Goal: Task Accomplishment & Management: Complete application form

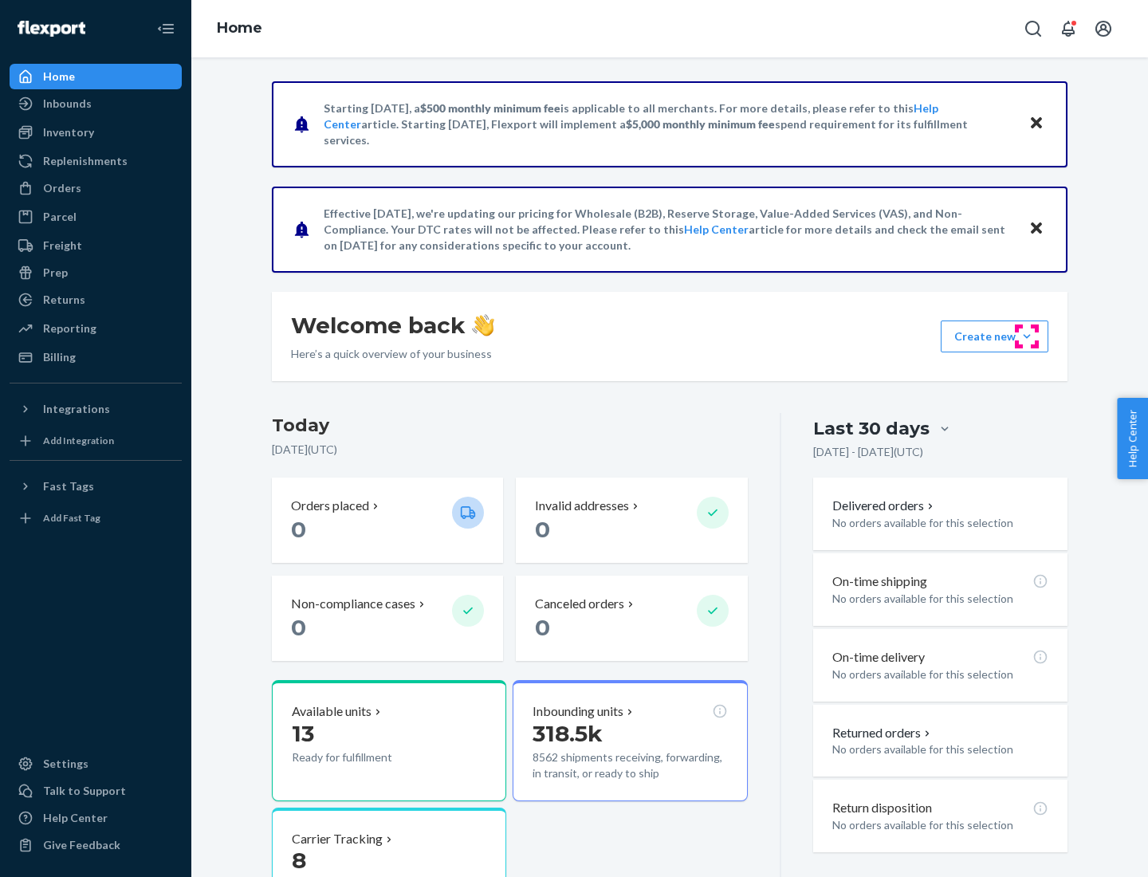
click at [1027, 336] on button "Create new Create new inbound Create new order Create new product" at bounding box center [995, 337] width 108 height 32
click at [96, 104] on div "Inbounds" at bounding box center [95, 103] width 169 height 22
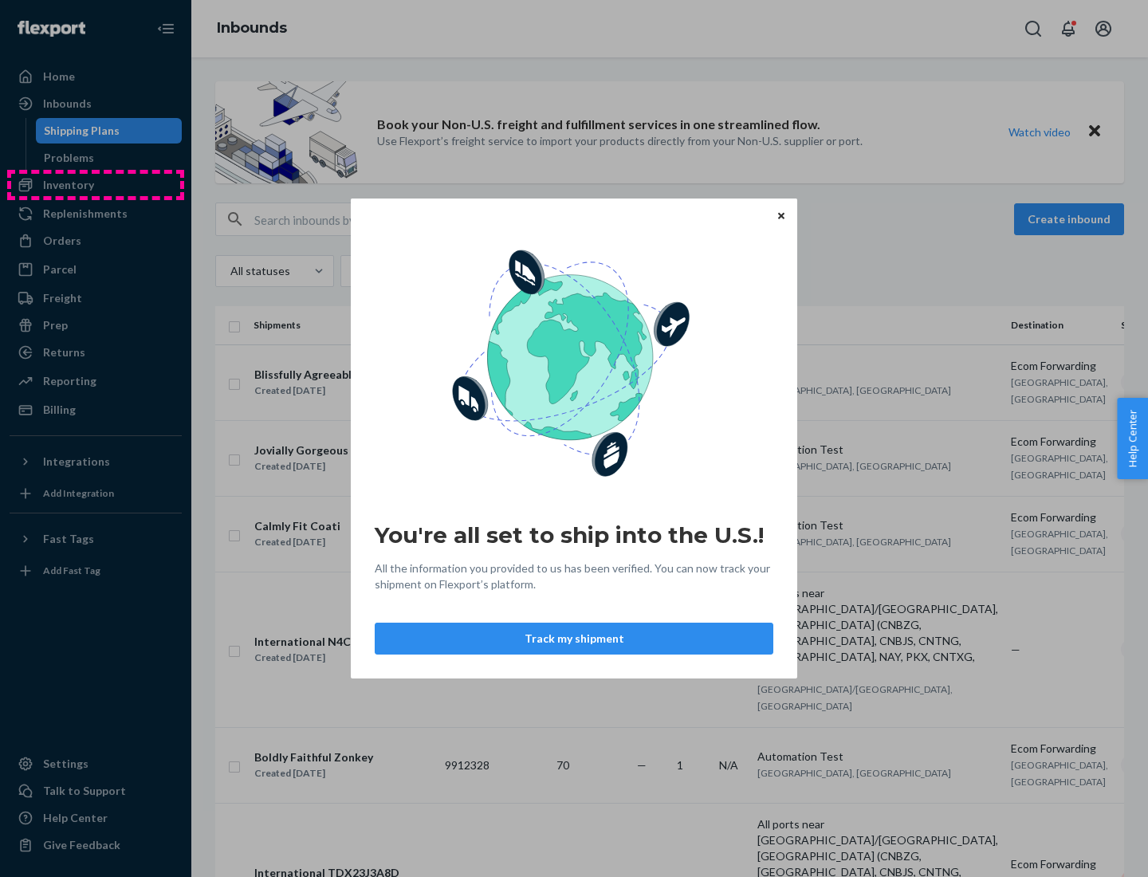
click at [96, 185] on div "You're all set to ship into the U.S.! All the information you provided to us ha…" at bounding box center [574, 438] width 1148 height 877
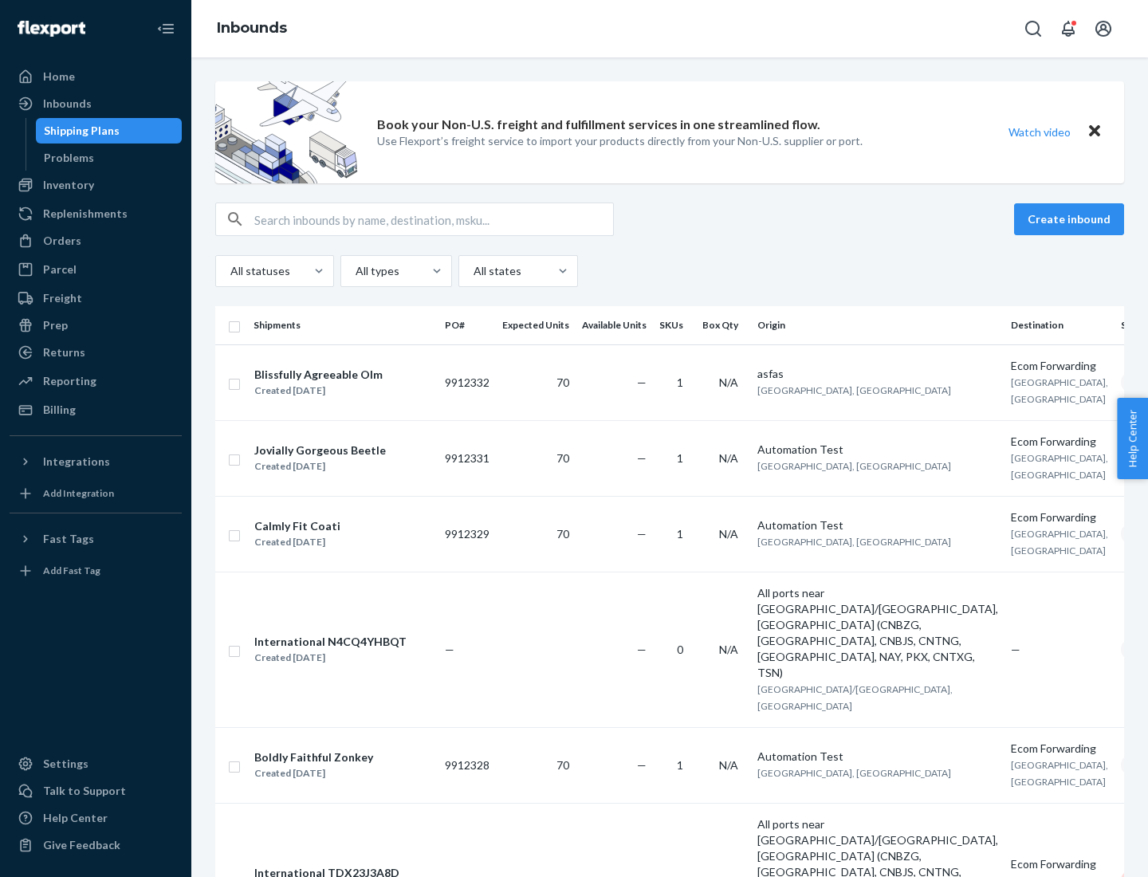
click at [670, 29] on div "Inbounds" at bounding box center [669, 28] width 957 height 57
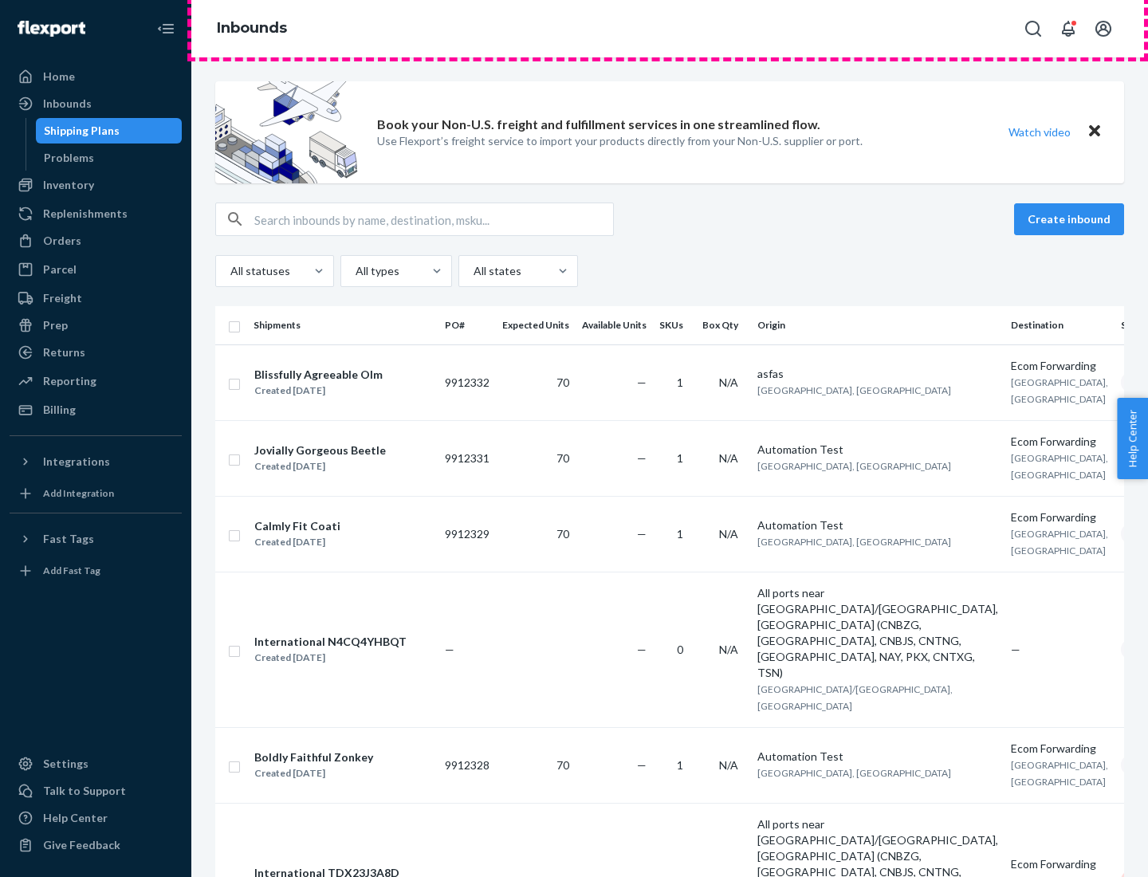
click at [670, 29] on div "Inbounds" at bounding box center [669, 28] width 957 height 57
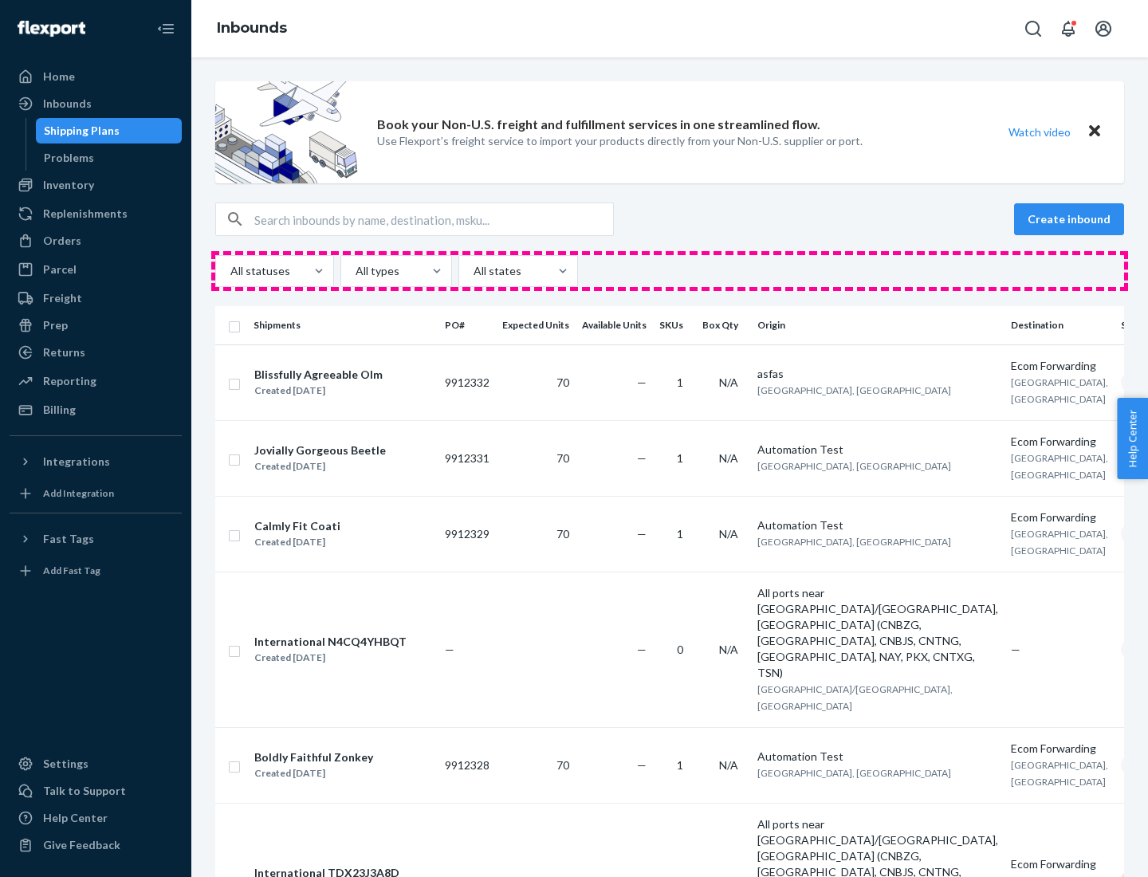
click at [670, 271] on div "All statuses All types All states" at bounding box center [669, 271] width 909 height 32
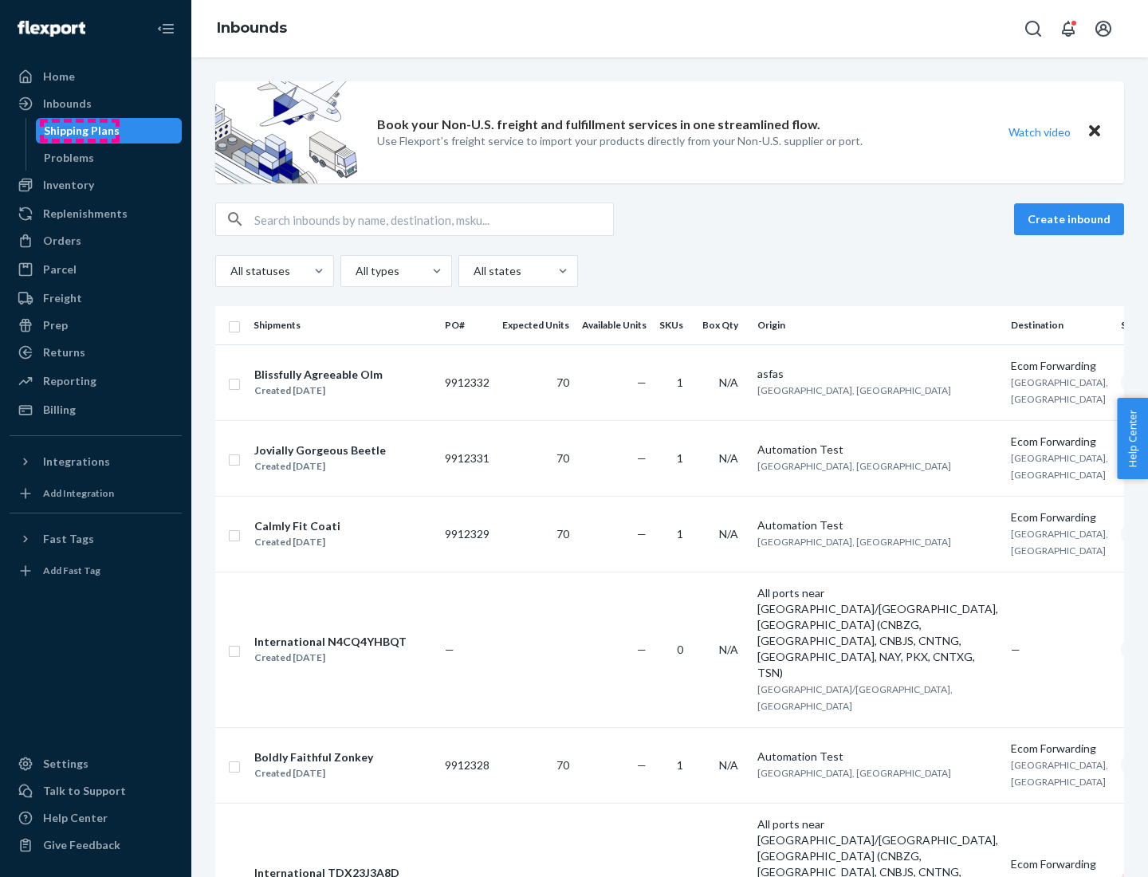
click at [79, 131] on div "Shipping Plans" at bounding box center [82, 131] width 76 height 16
click at [1072, 219] on button "Create inbound" at bounding box center [1069, 219] width 110 height 32
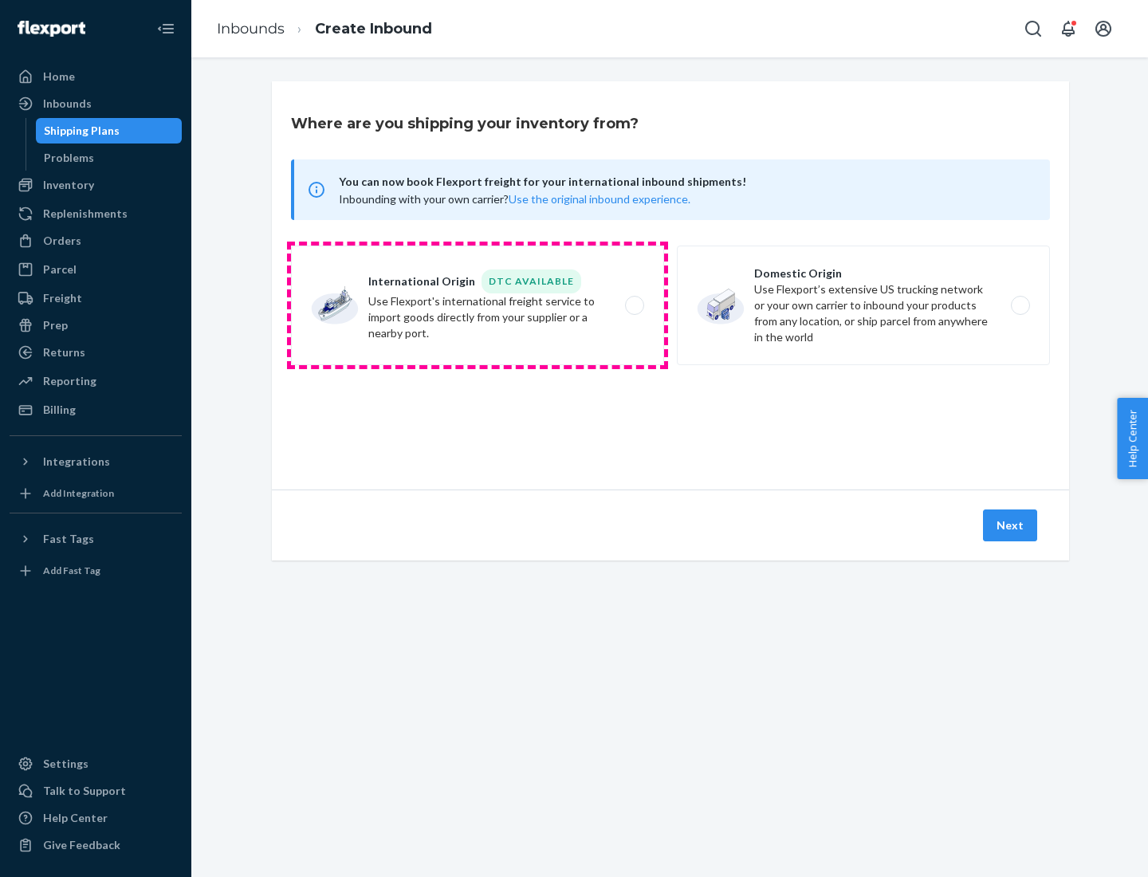
click at [478, 305] on label "International Origin DTC Available Use Flexport's international freight service…" at bounding box center [477, 306] width 373 height 120
click at [634, 305] on input "International Origin DTC Available Use Flexport's international freight service…" at bounding box center [639, 306] width 10 height 10
radio input "true"
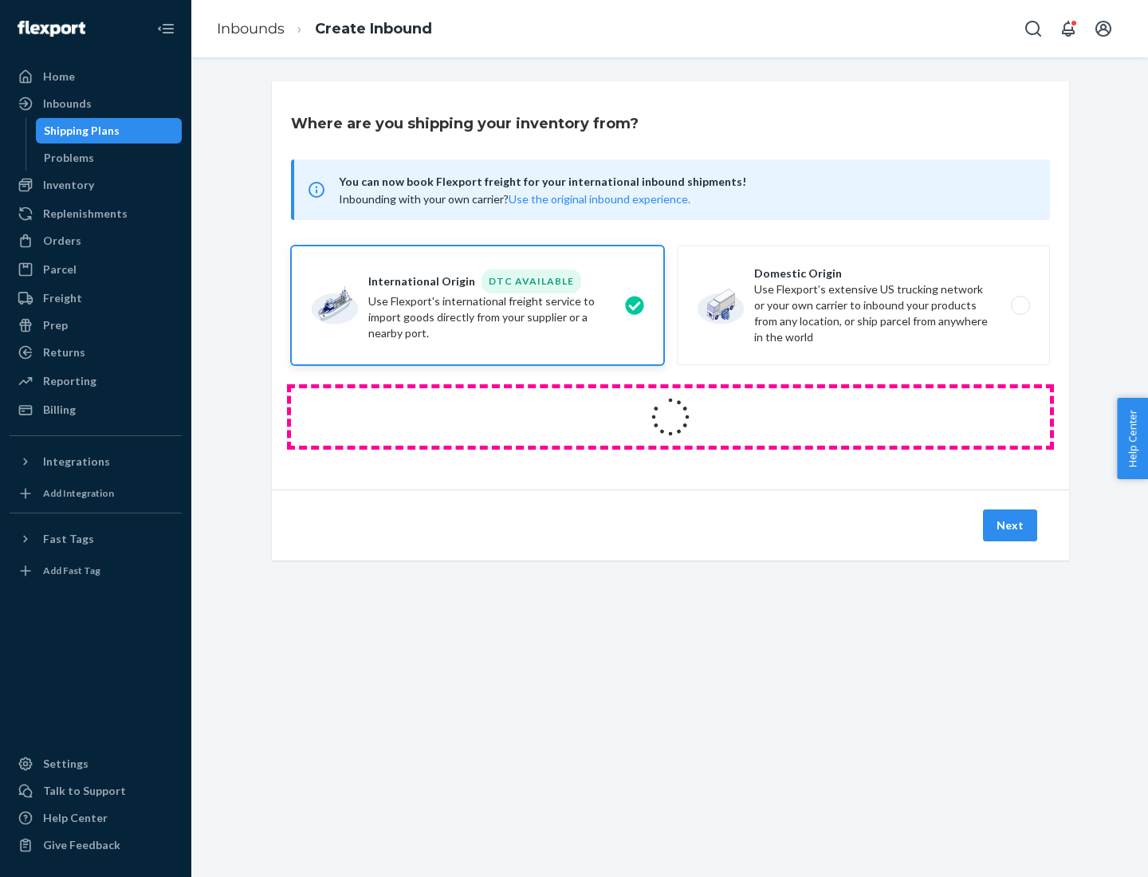
click at [671, 417] on icon at bounding box center [670, 417] width 45 height 45
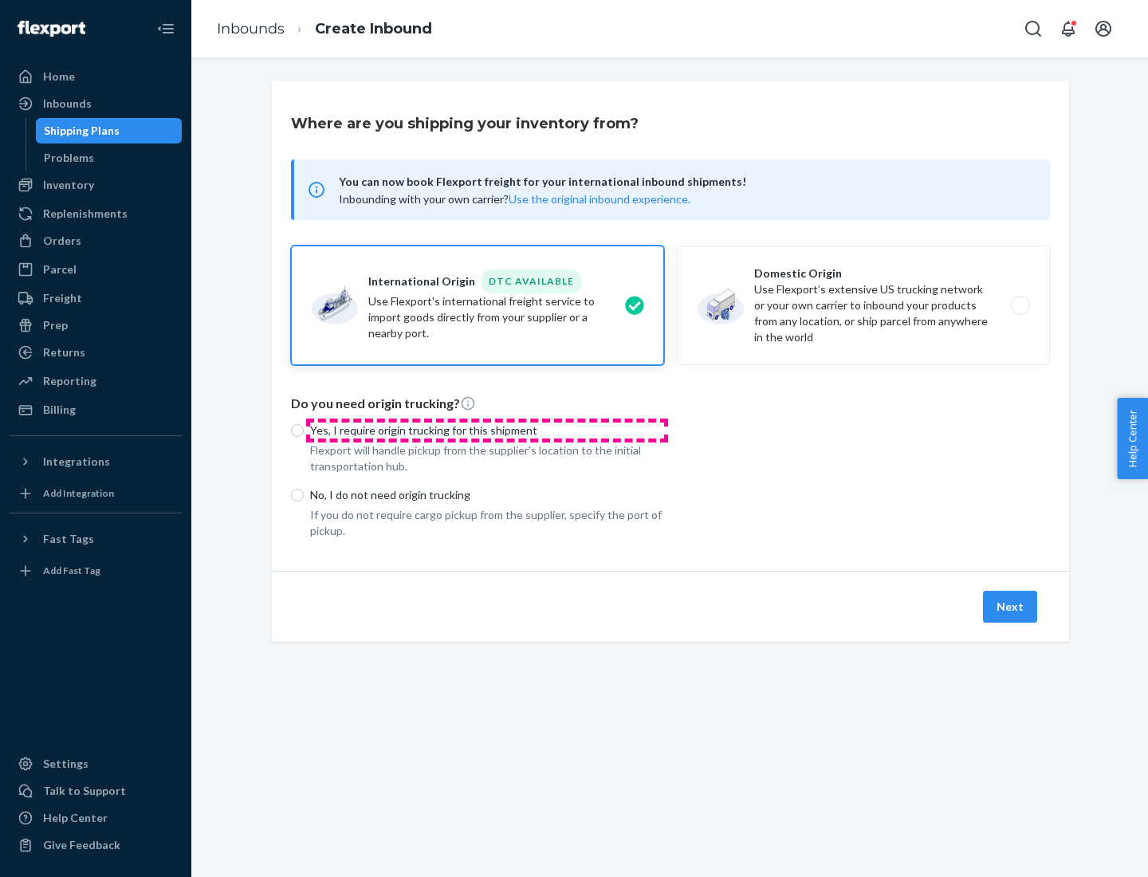
click at [487, 430] on p "Yes, I require origin trucking for this shipment" at bounding box center [487, 431] width 354 height 16
click at [304, 430] on input "Yes, I require origin trucking for this shipment" at bounding box center [297, 430] width 13 height 13
radio input "true"
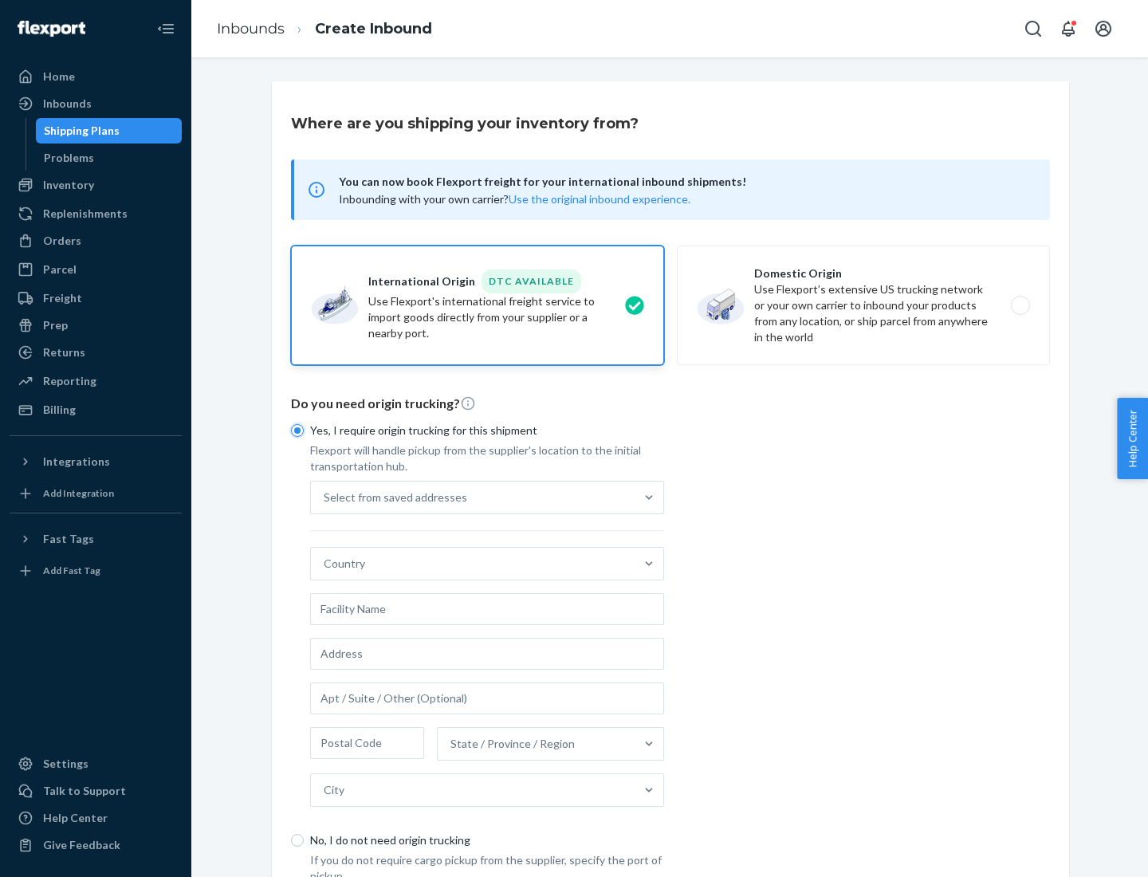
scroll to position [30, 0]
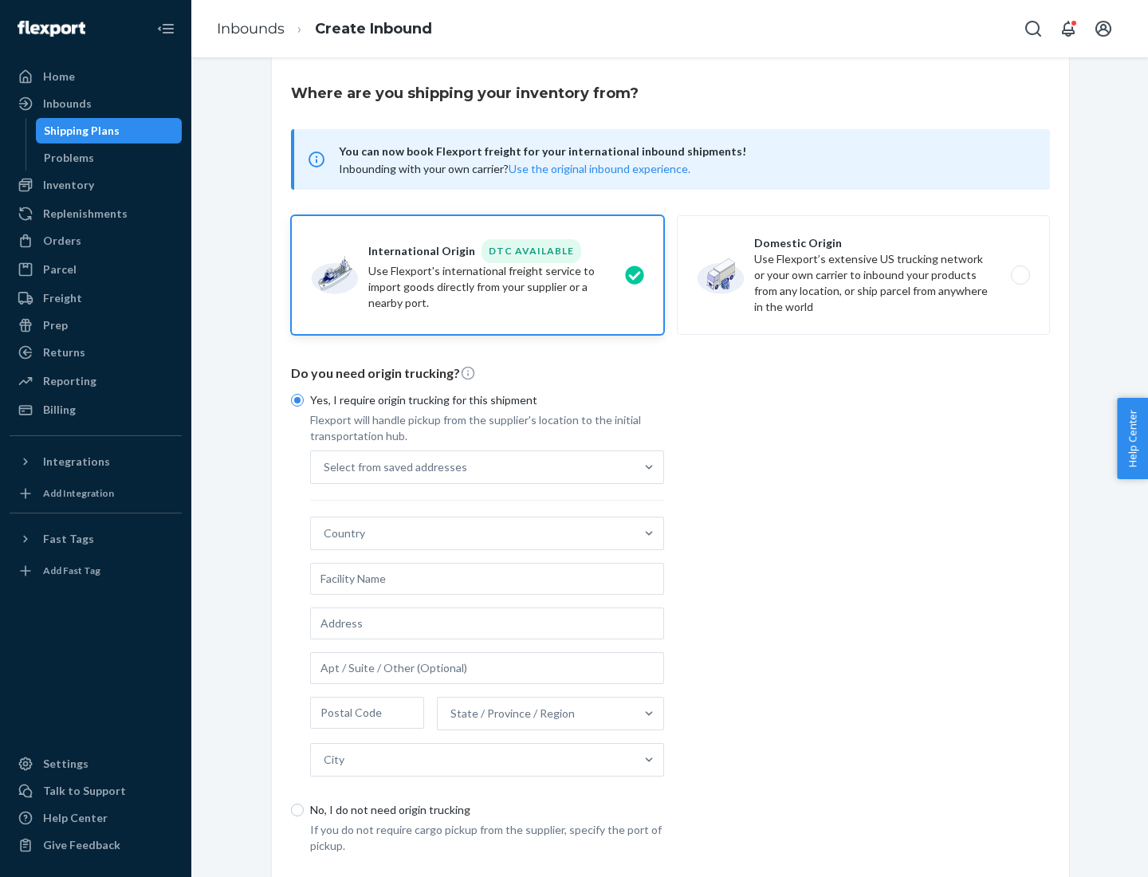
click at [473, 466] on div "Select from saved addresses" at bounding box center [473, 467] width 324 height 32
click at [325, 466] on input "Select from saved addresses" at bounding box center [325, 467] width 2 height 16
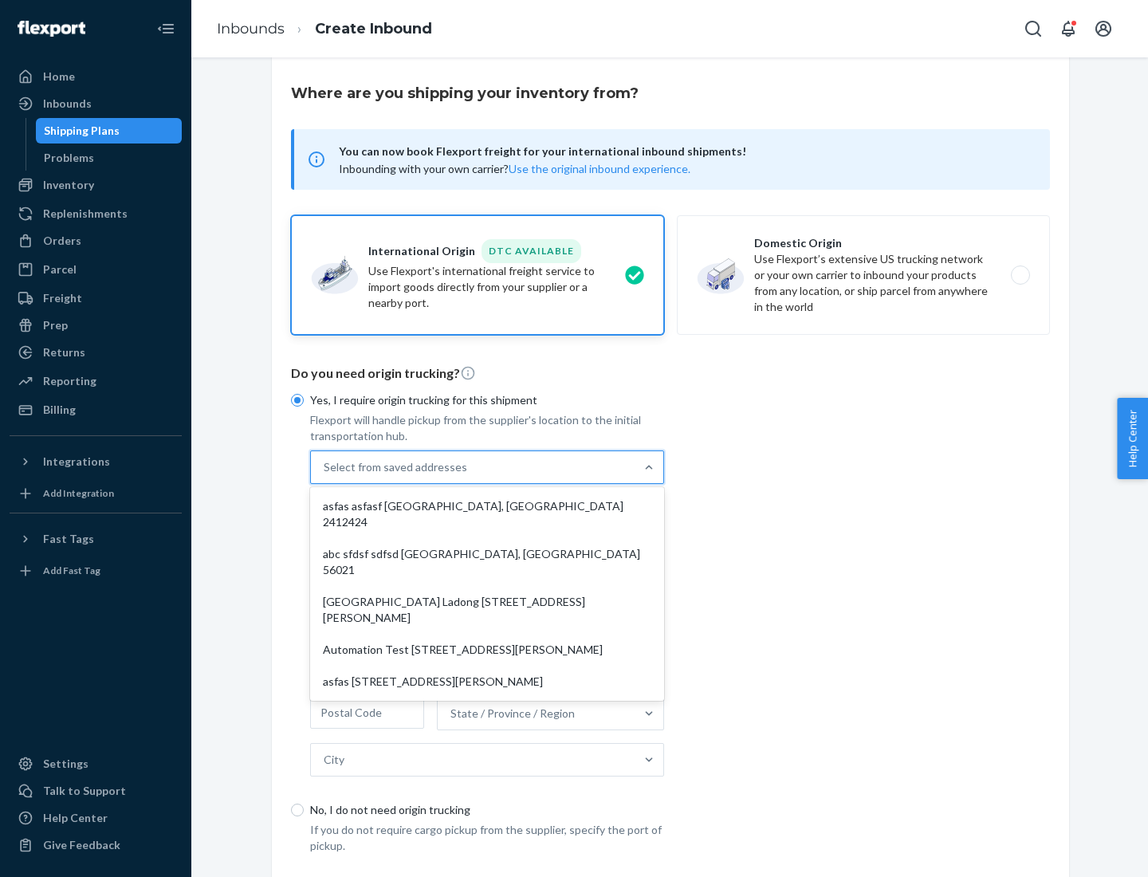
scroll to position [69, 0]
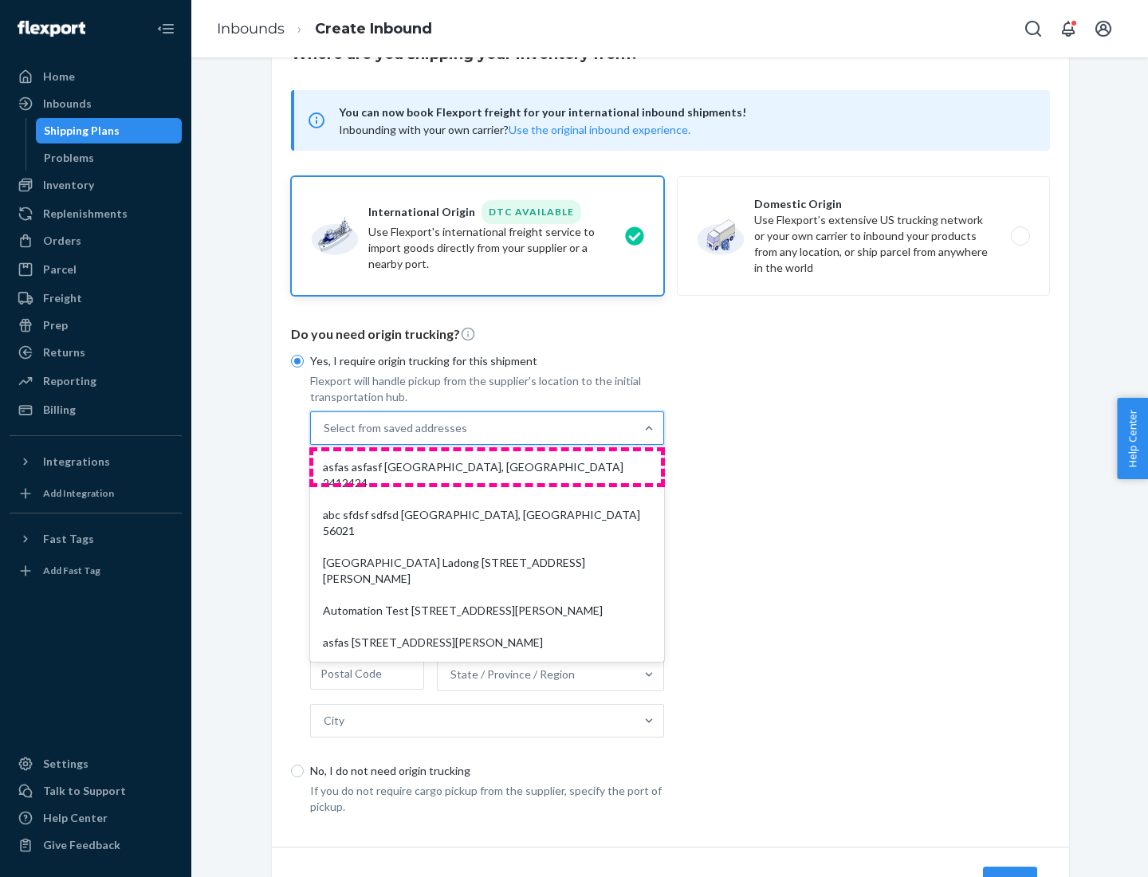
click at [487, 466] on div "asfas asfasf [GEOGRAPHIC_DATA], [GEOGRAPHIC_DATA] 2412424" at bounding box center [487, 475] width 348 height 48
click at [325, 436] on input "option asfas asfasf [GEOGRAPHIC_DATA], [GEOGRAPHIC_DATA] 2412424 focused, 1 of …" at bounding box center [325, 428] width 2 height 16
type input "asfas"
type input "asfasf"
type input "2412424"
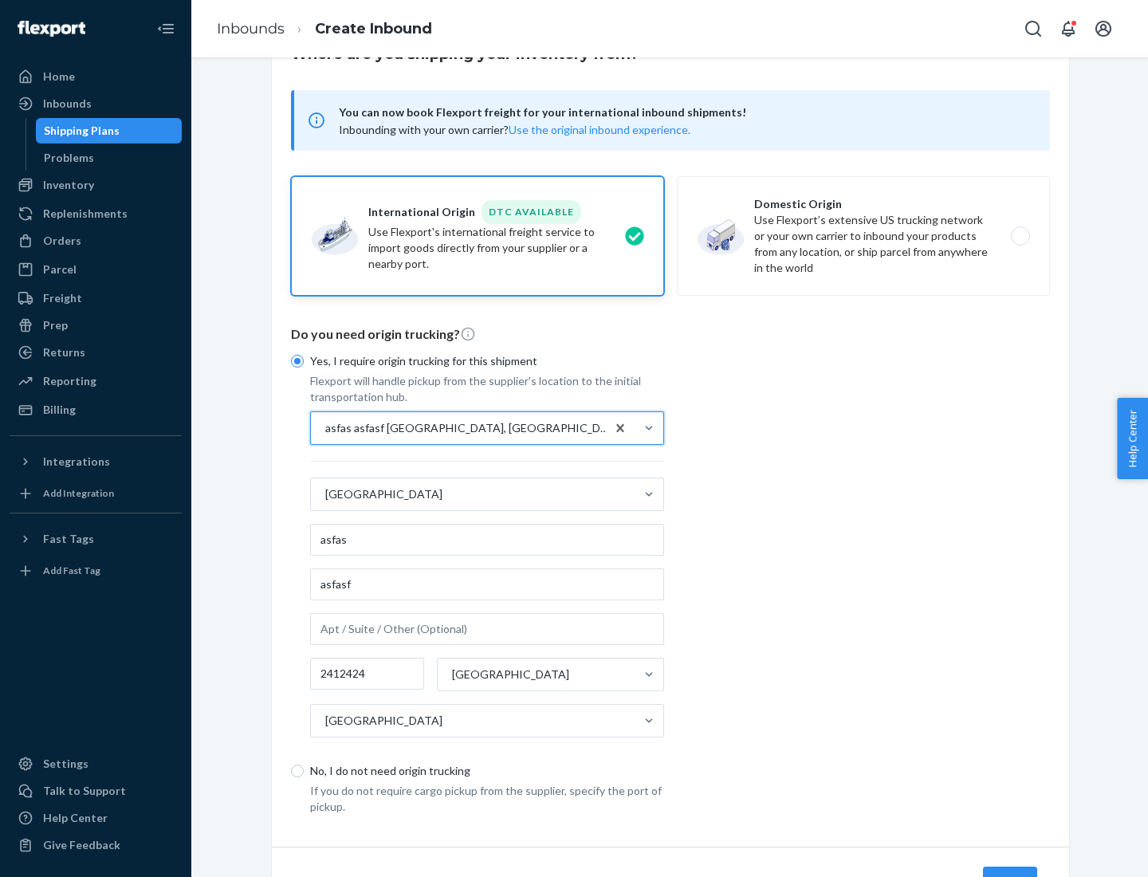
scroll to position [148, 0]
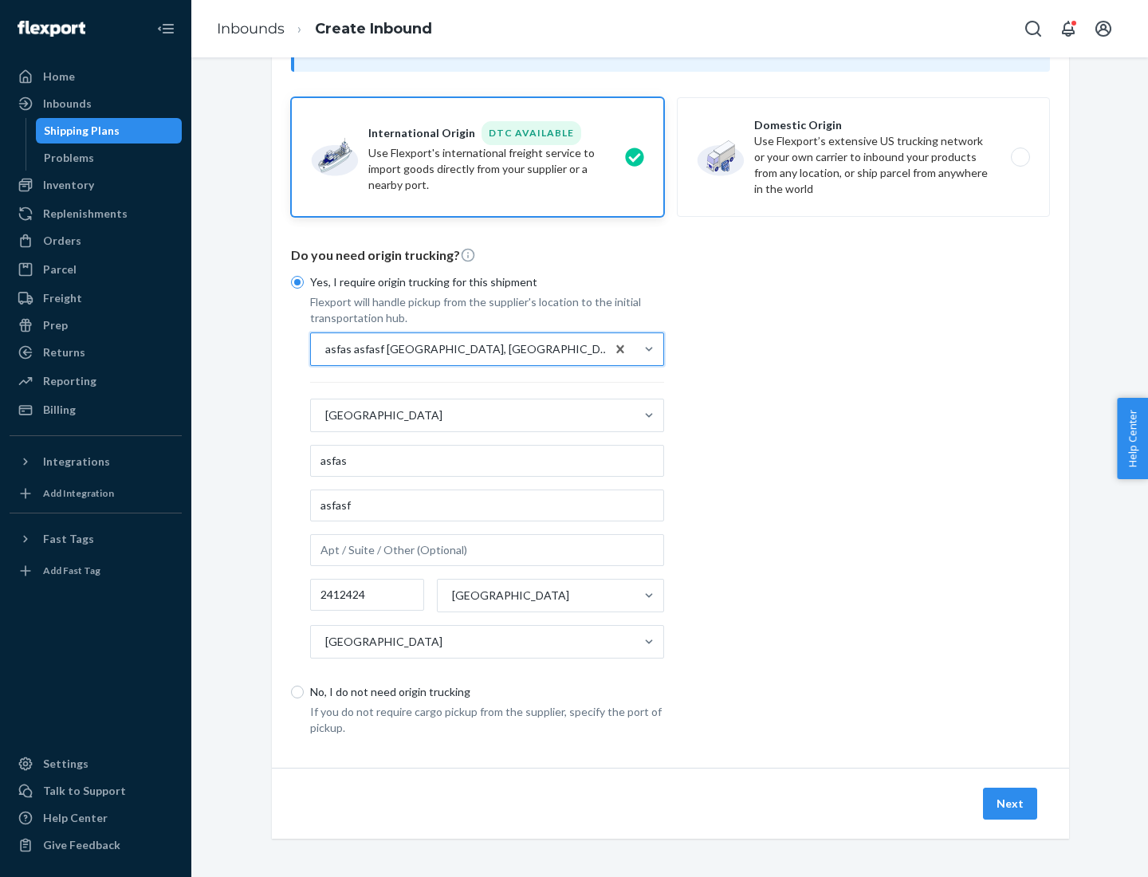
click at [1011, 803] on button "Next" at bounding box center [1010, 804] width 54 height 32
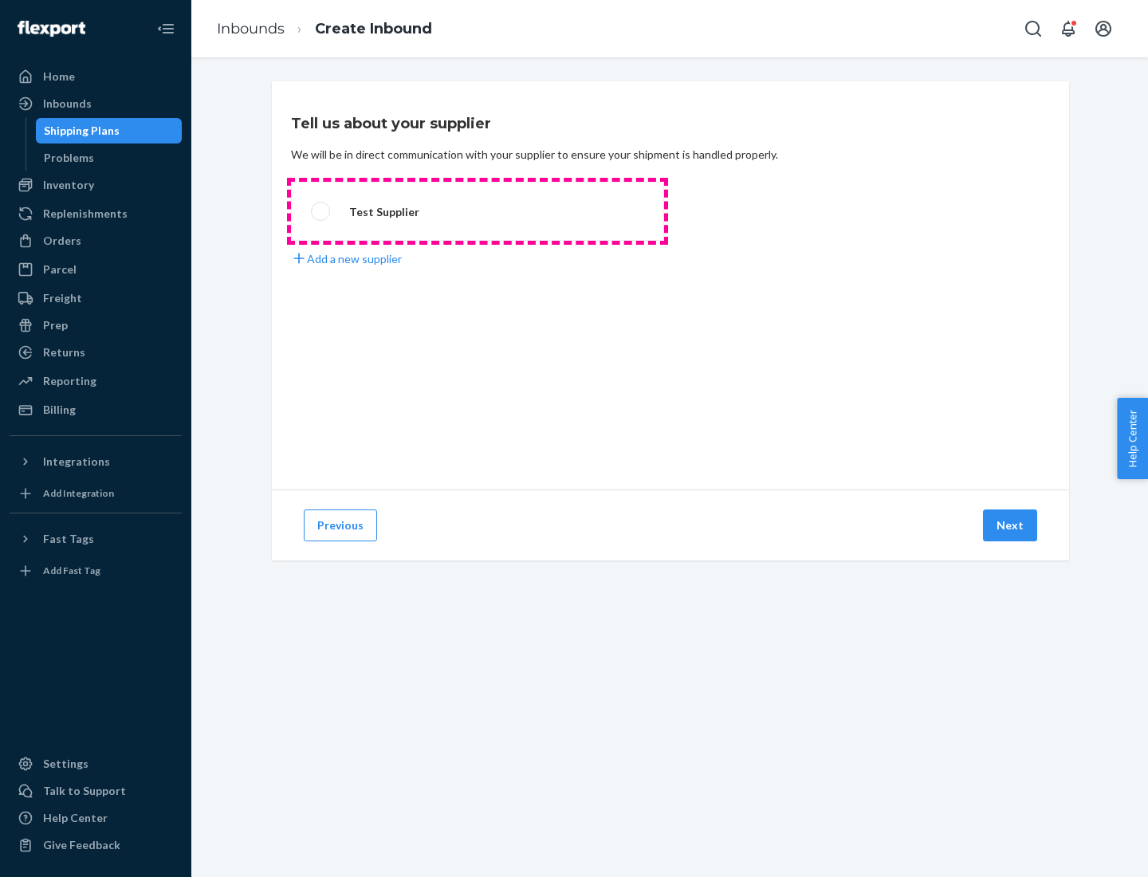
click at [478, 211] on label "Test Supplier" at bounding box center [477, 211] width 373 height 59
click at [321, 211] on input "Test Supplier" at bounding box center [316, 212] width 10 height 10
radio input "true"
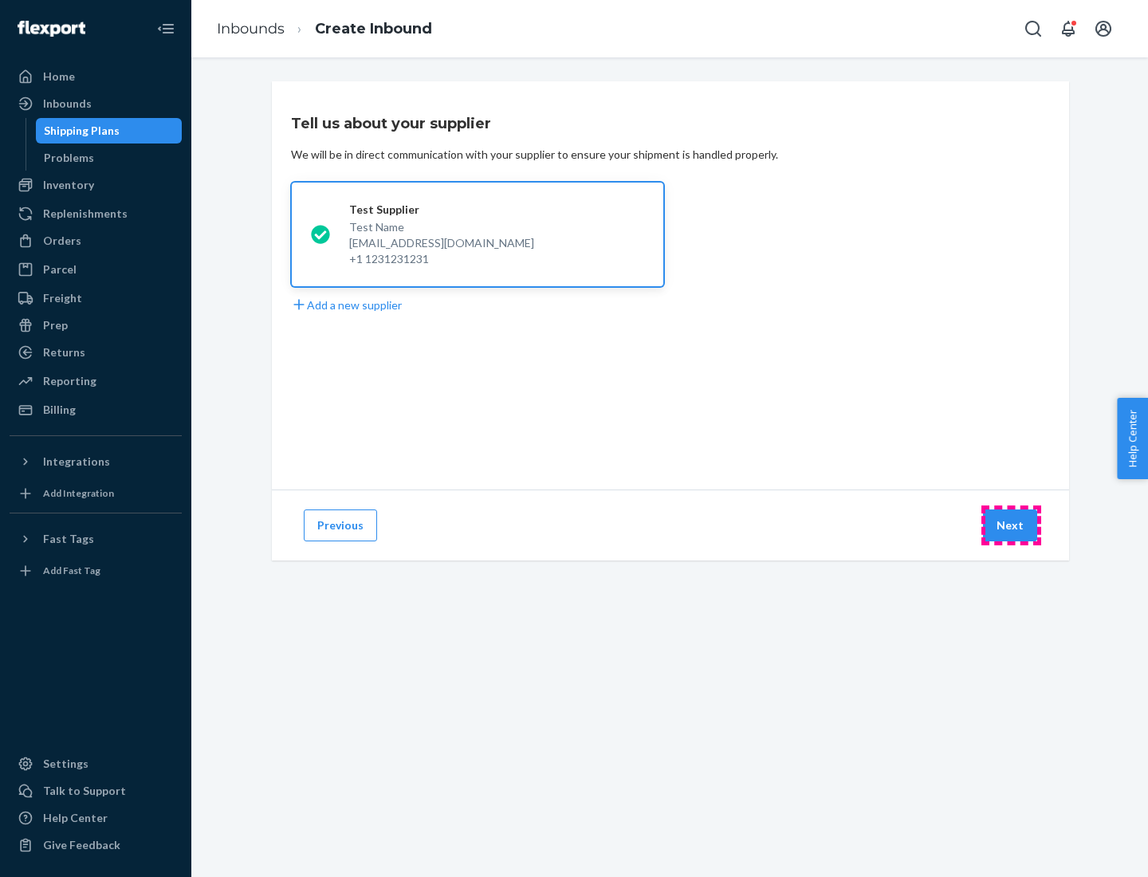
click at [1011, 525] on button "Next" at bounding box center [1010, 526] width 54 height 32
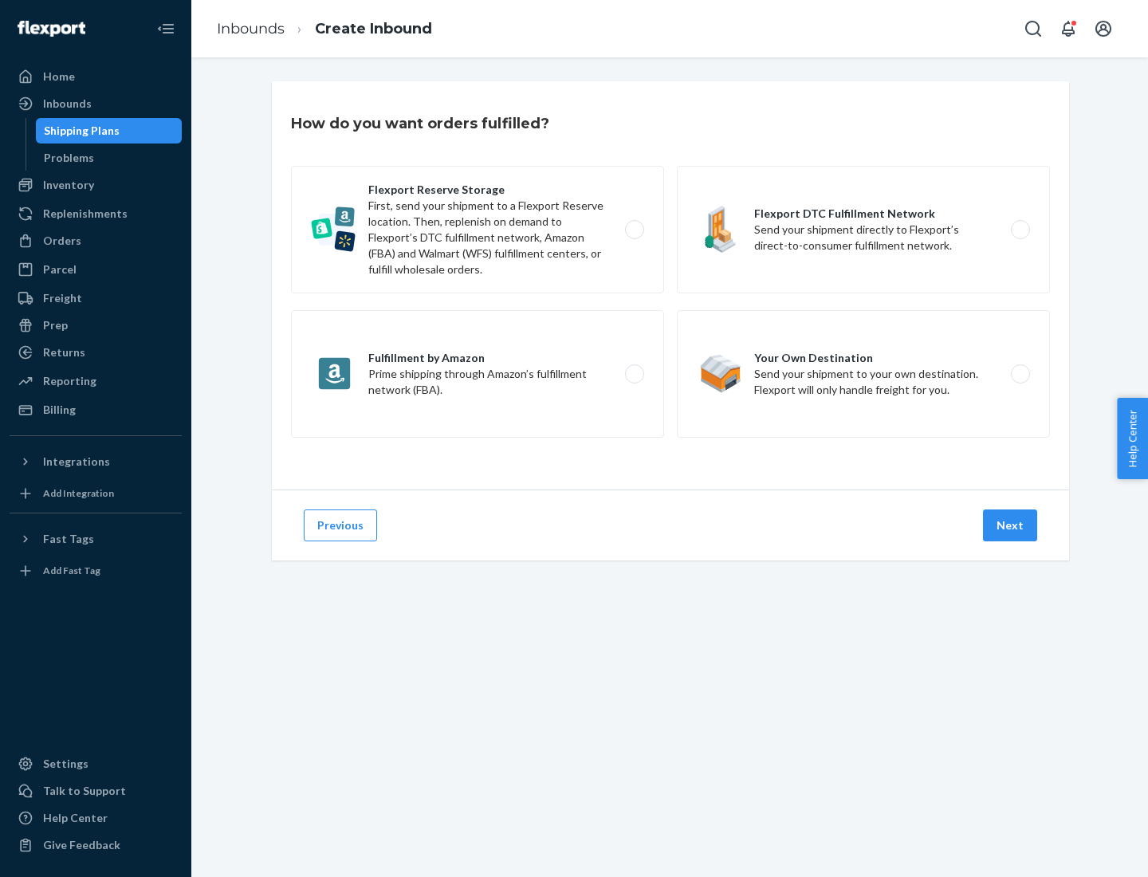
click at [478, 374] on label "Fulfillment by Amazon Prime shipping through Amazon’s fulfillment network (FBA)." at bounding box center [477, 374] width 373 height 128
click at [634, 374] on input "Fulfillment by Amazon Prime shipping through Amazon’s fulfillment network (FBA)." at bounding box center [639, 374] width 10 height 10
radio input "true"
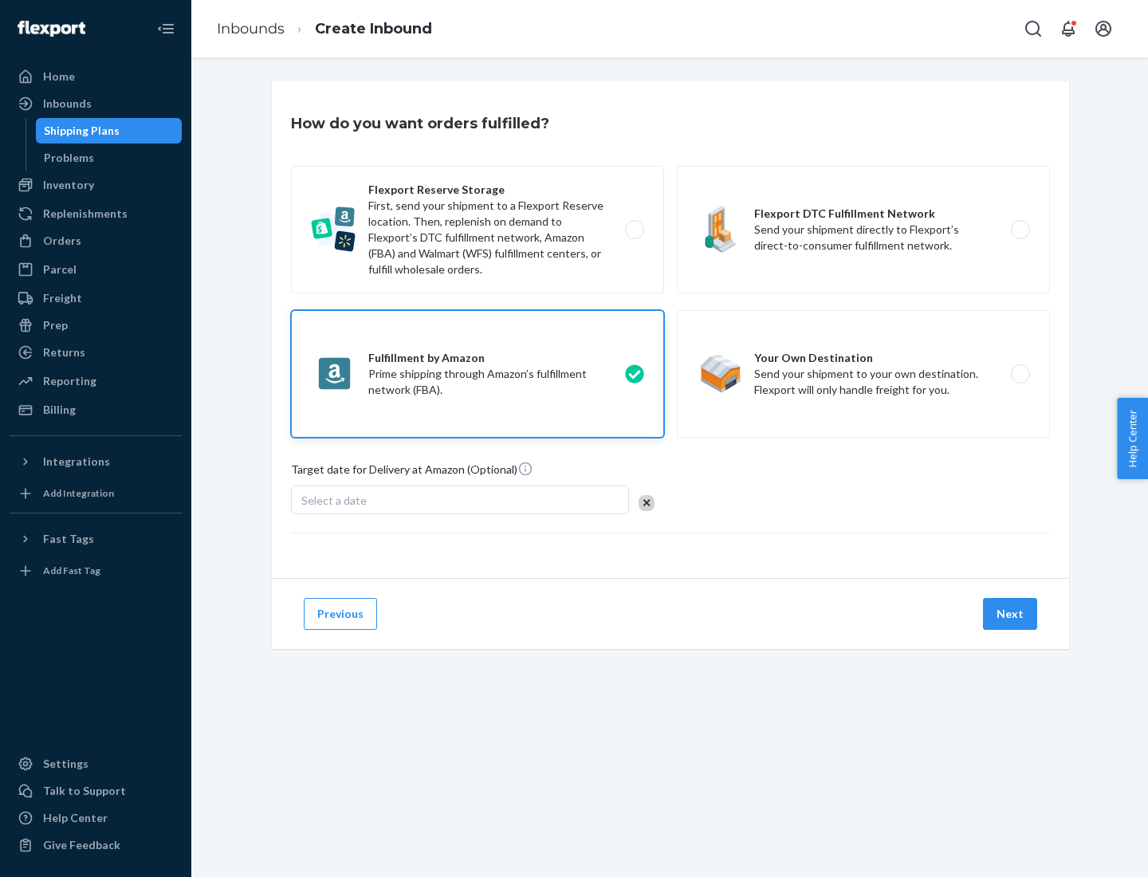
click at [1011, 614] on button "Next" at bounding box center [1010, 614] width 54 height 32
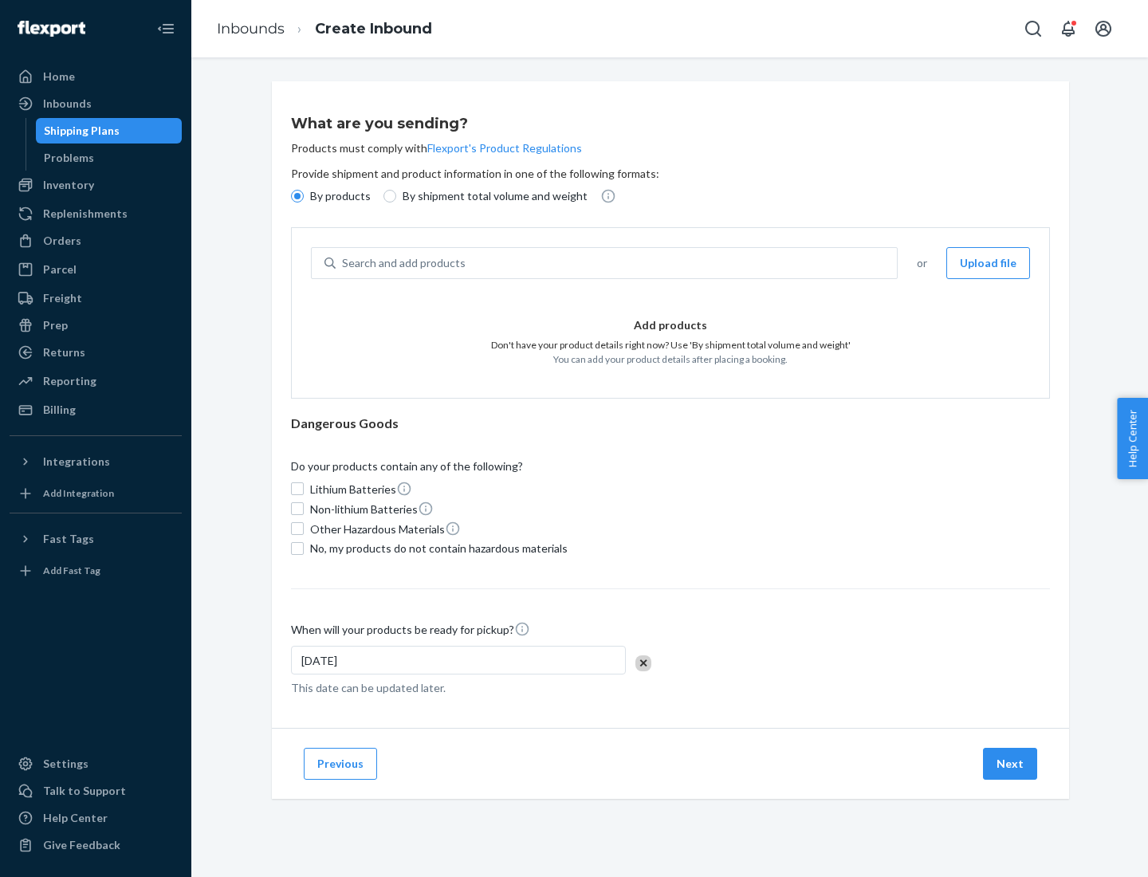
click at [490, 196] on p "By shipment total volume and weight" at bounding box center [495, 196] width 185 height 16
click at [396, 196] on input "By shipment total volume and weight" at bounding box center [390, 196] width 13 height 13
radio input "true"
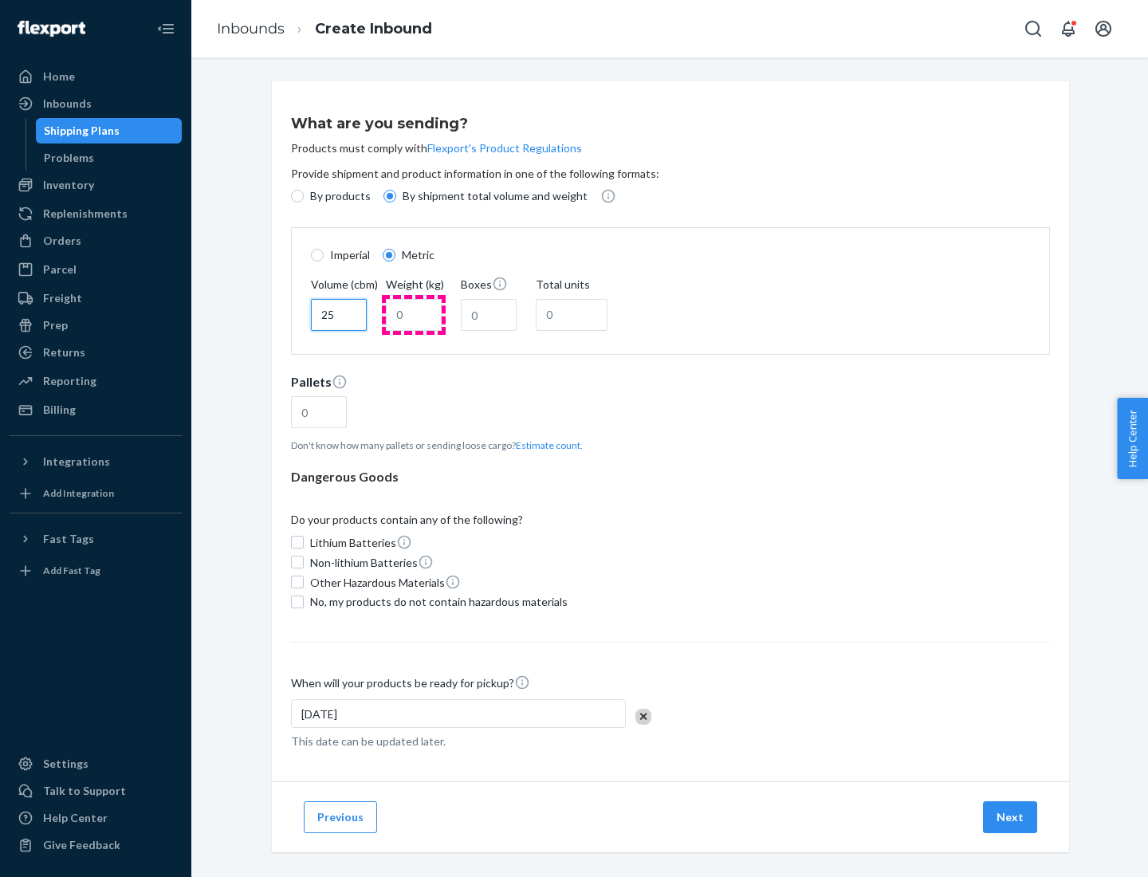
type input "25"
type input "100"
type input "50"
type input "500"
click at [545, 445] on button "Estimate count" at bounding box center [548, 446] width 65 height 14
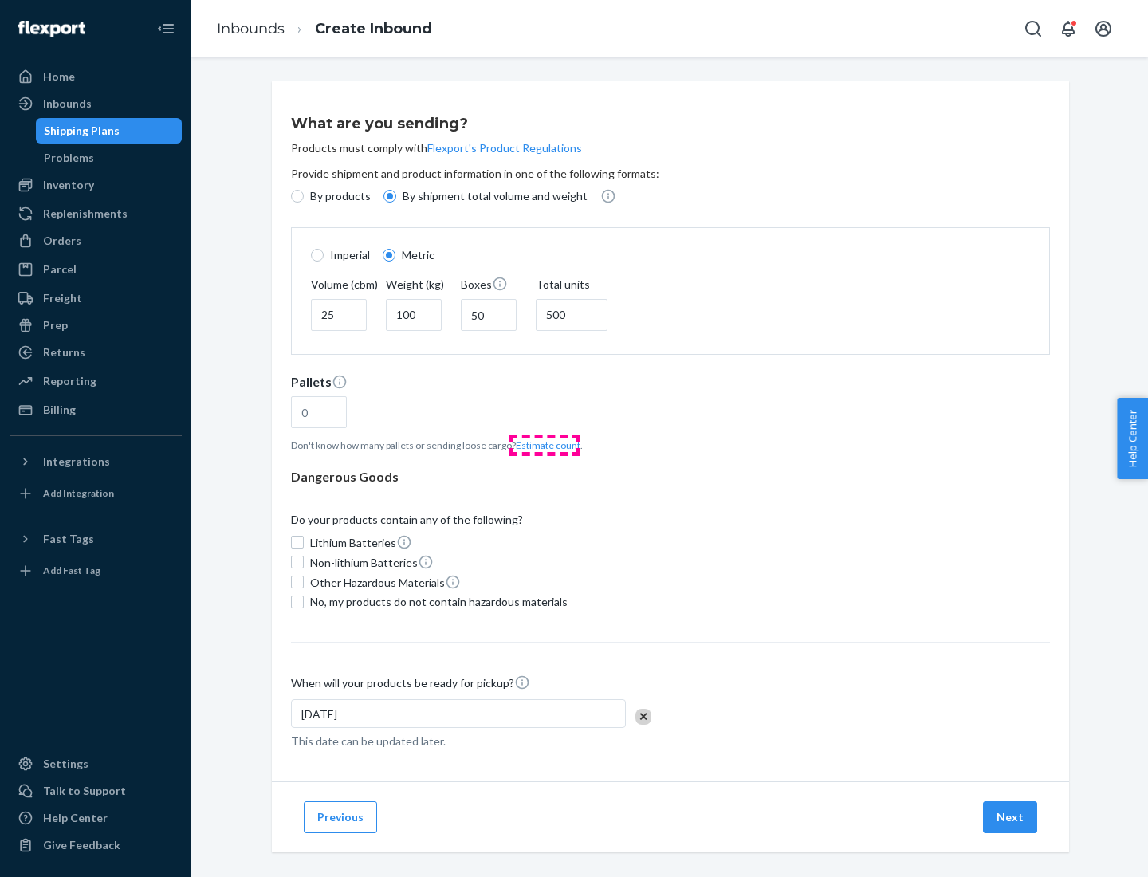
type input "16"
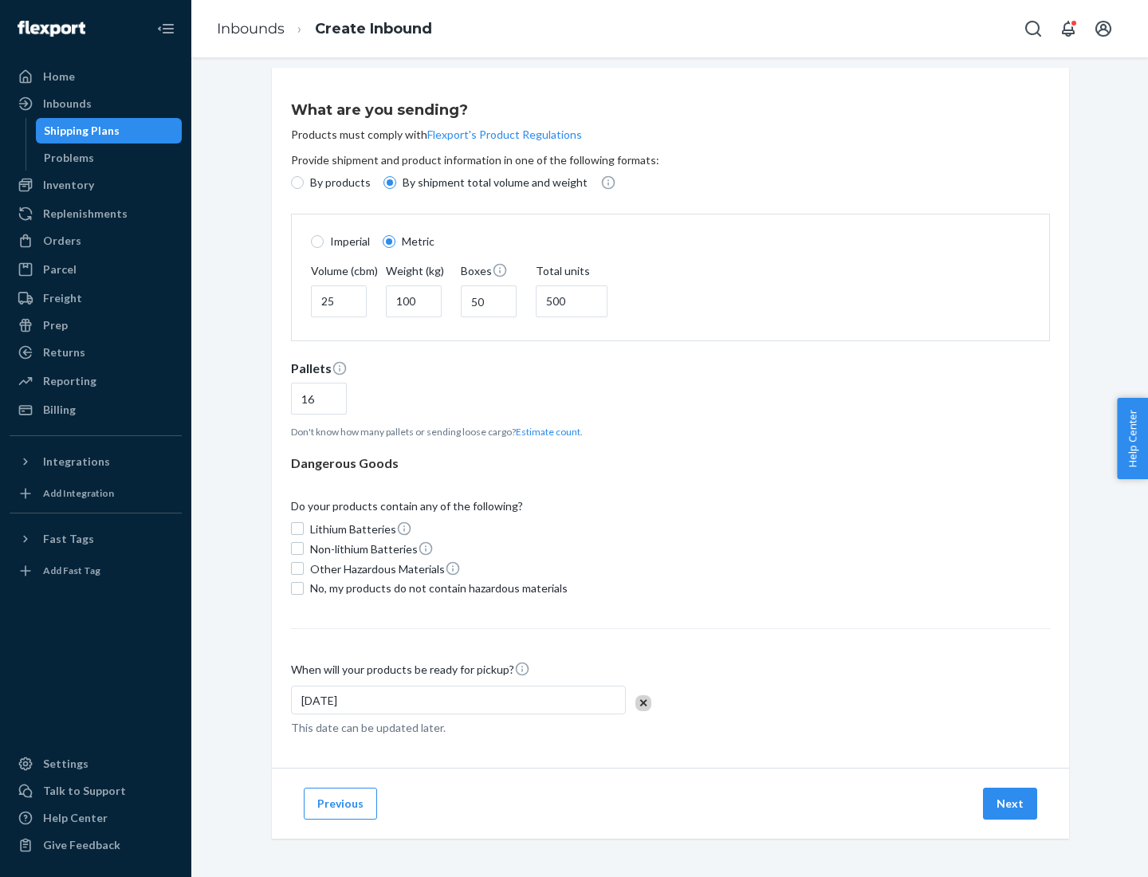
click at [436, 588] on span "No, my products do not contain hazardous materials" at bounding box center [439, 588] width 258 height 16
click at [304, 588] on input "No, my products do not contain hazardous materials" at bounding box center [297, 588] width 13 height 13
checkbox input "true"
click at [1011, 803] on button "Next" at bounding box center [1010, 804] width 54 height 32
